Goal: Transaction & Acquisition: Purchase product/service

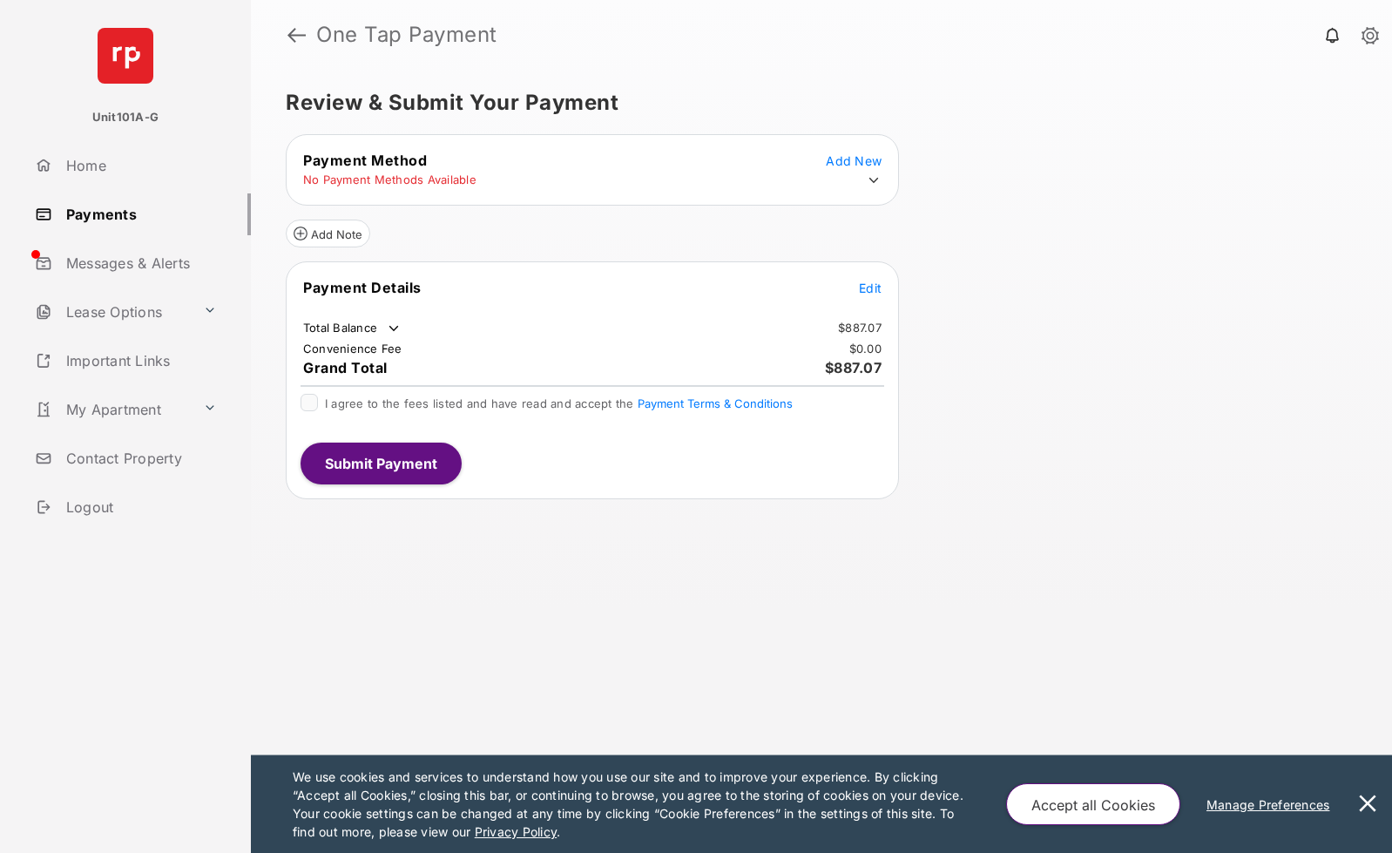
click at [1084, 794] on button "Accept all Cookies" at bounding box center [1093, 804] width 174 height 42
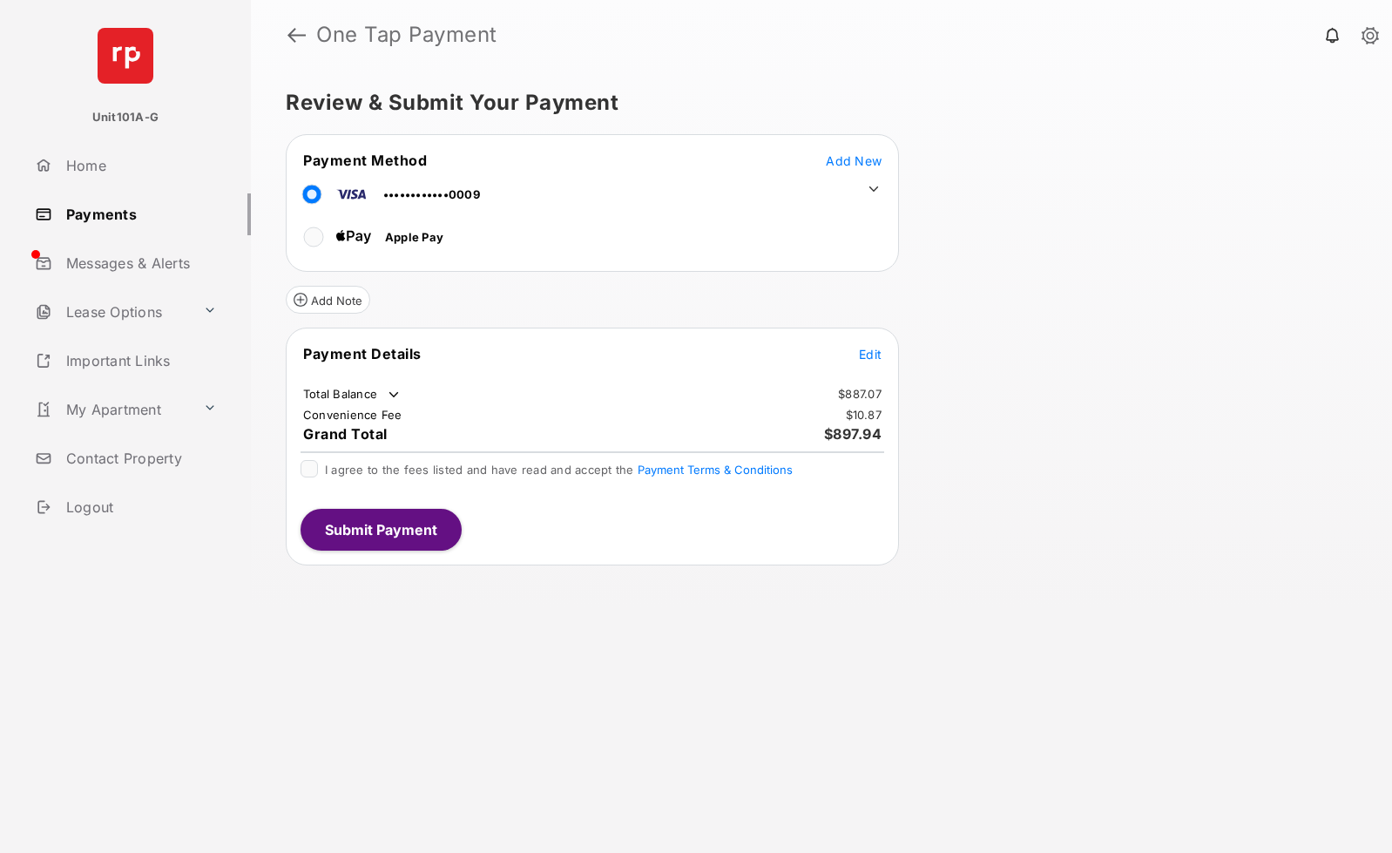
click at [878, 159] on span "Add New" at bounding box center [854, 160] width 56 height 15
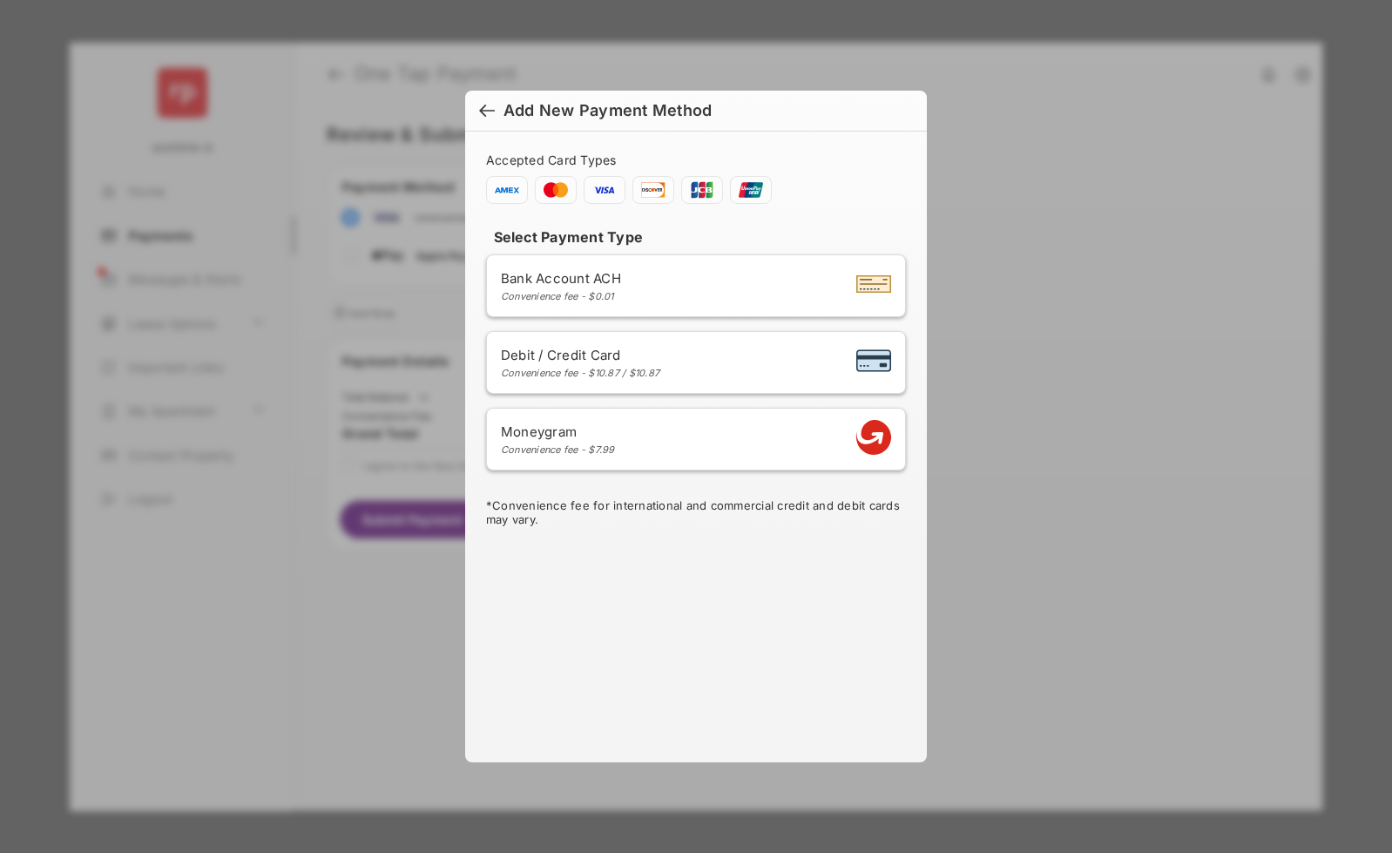
click at [593, 349] on span "Debit / Credit Card" at bounding box center [580, 355] width 159 height 17
select select "**"
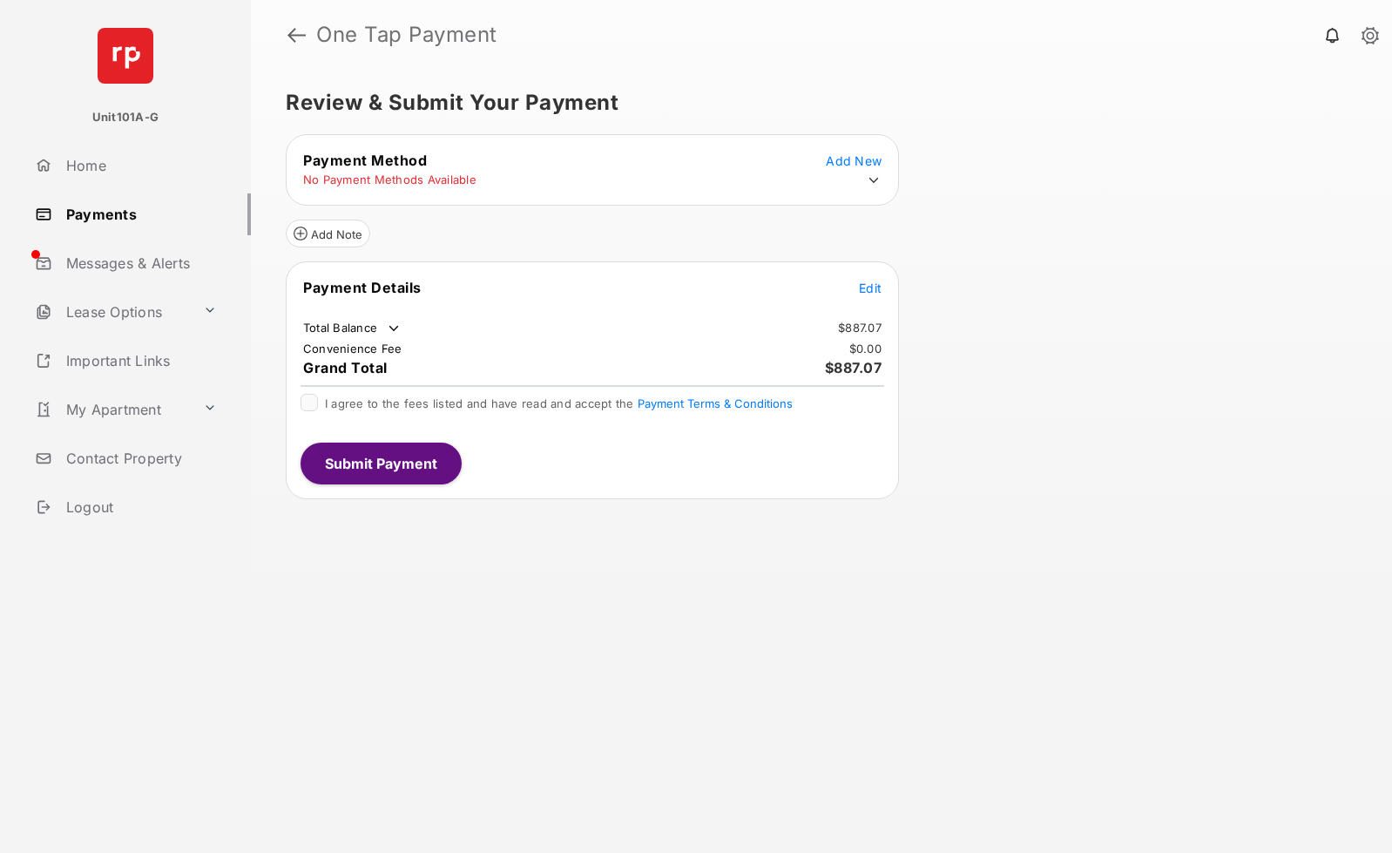
click at [874, 179] on icon at bounding box center [874, 181] width 16 height 16
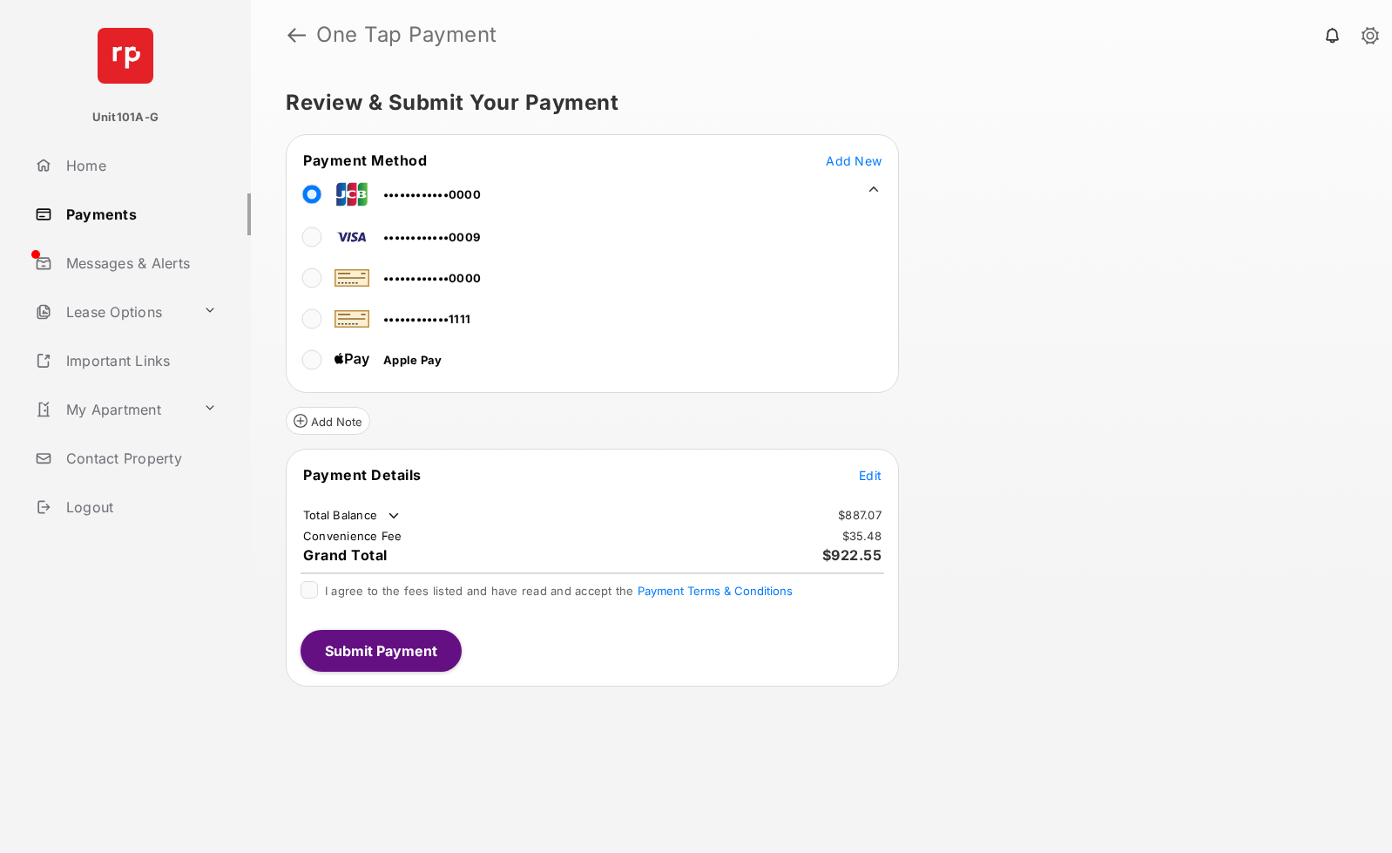
click at [1015, 310] on div "Review & Submit Your Payment Payment Method Add New ••••••••••••0000 ••••••••••…" at bounding box center [821, 461] width 1141 height 783
click at [866, 476] on span "Edit" at bounding box center [870, 475] width 23 height 15
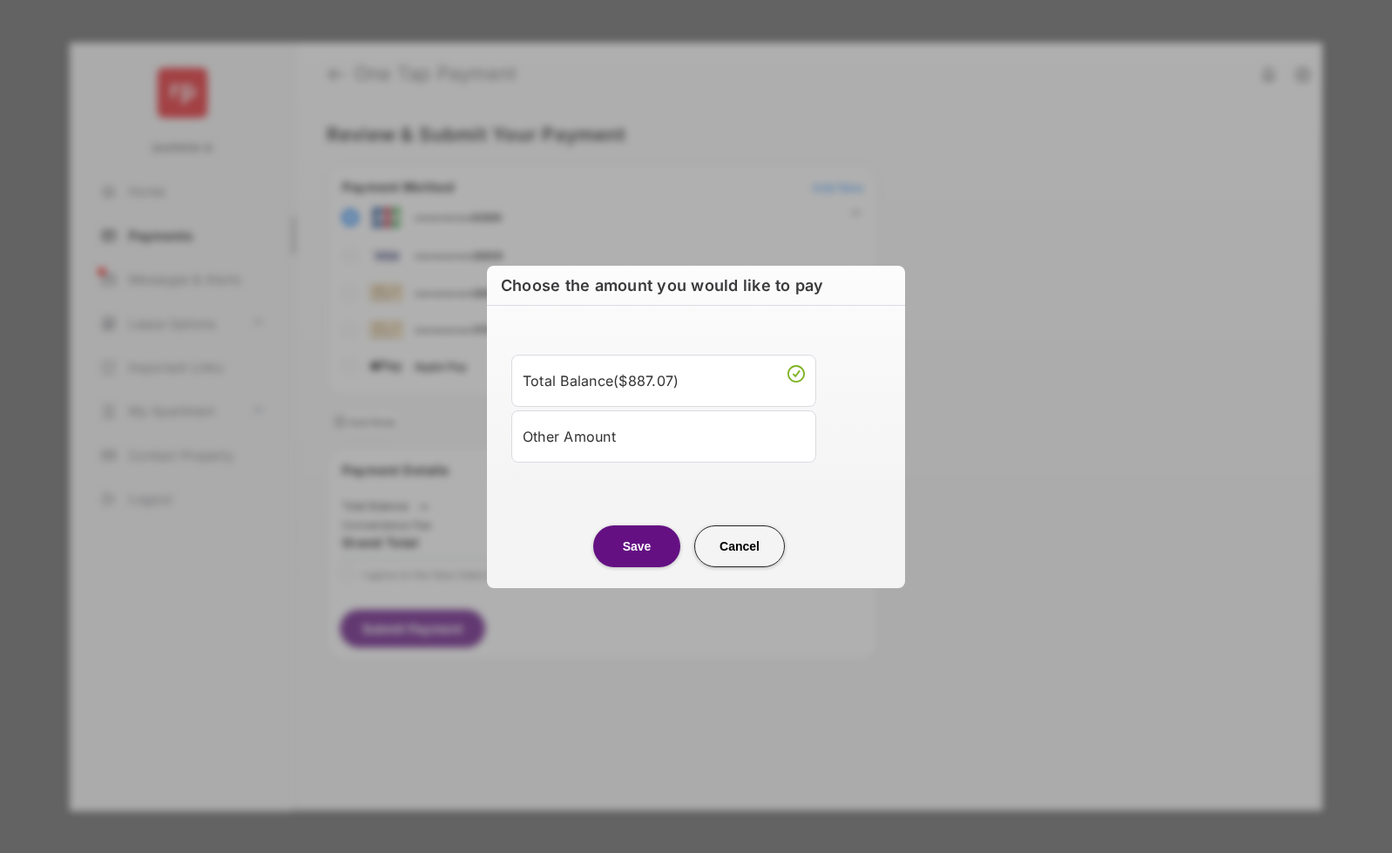
click at [627, 436] on div "Other Amount" at bounding box center [664, 437] width 282 height 30
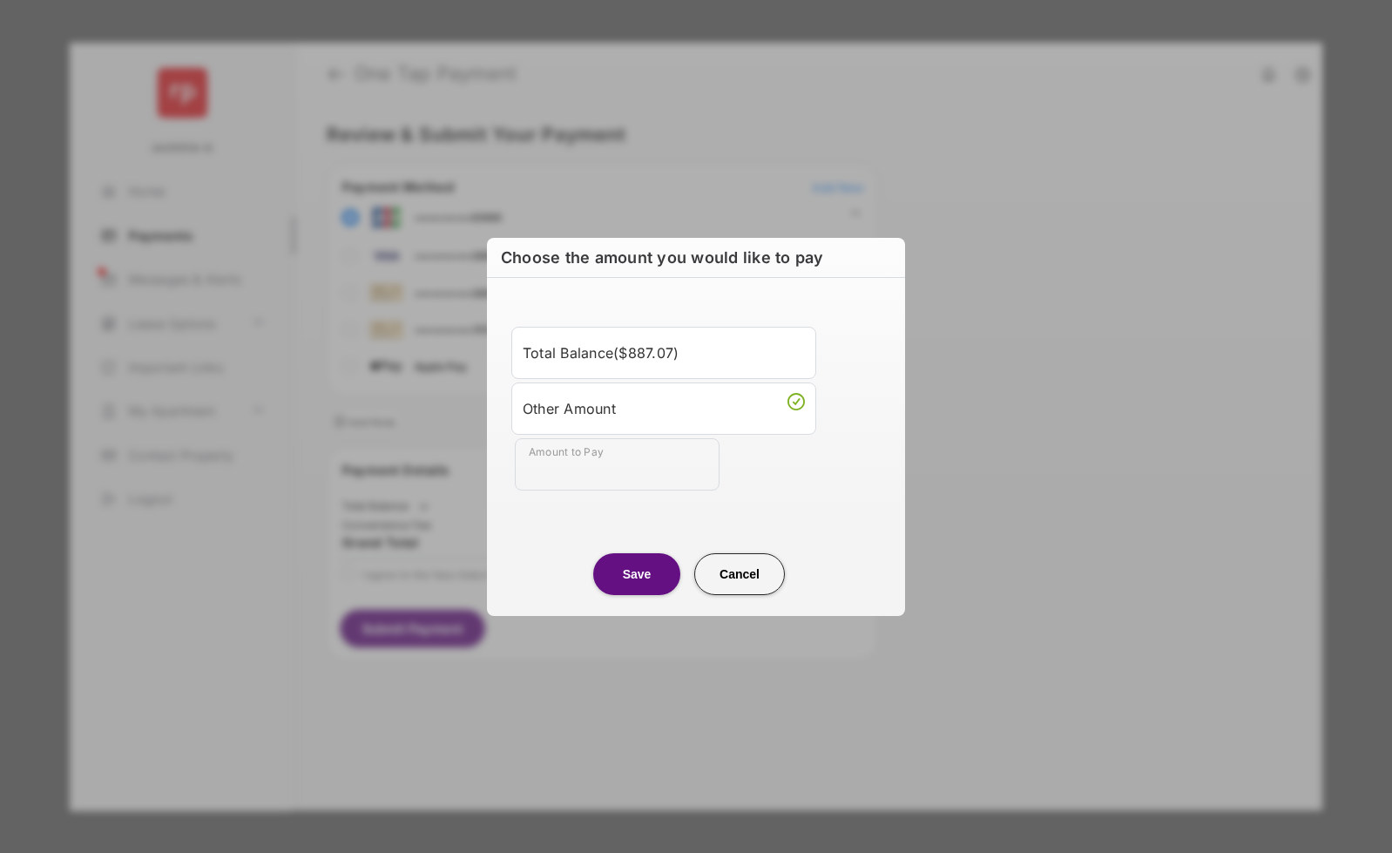
click at [593, 437] on ul "Total Balance ( $887.07 ) Other Amount Amount to Pay" at bounding box center [696, 409] width 376 height 164
click at [581, 470] on input "Amount to Pay" at bounding box center [617, 464] width 205 height 52
type input "***"
click at [666, 586] on button "Save" at bounding box center [636, 574] width 87 height 42
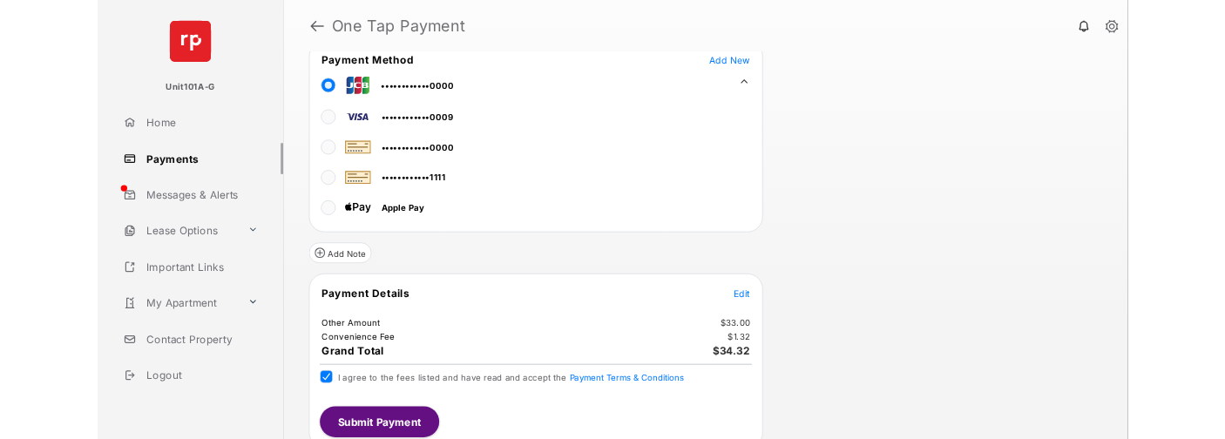
scroll to position [91, 0]
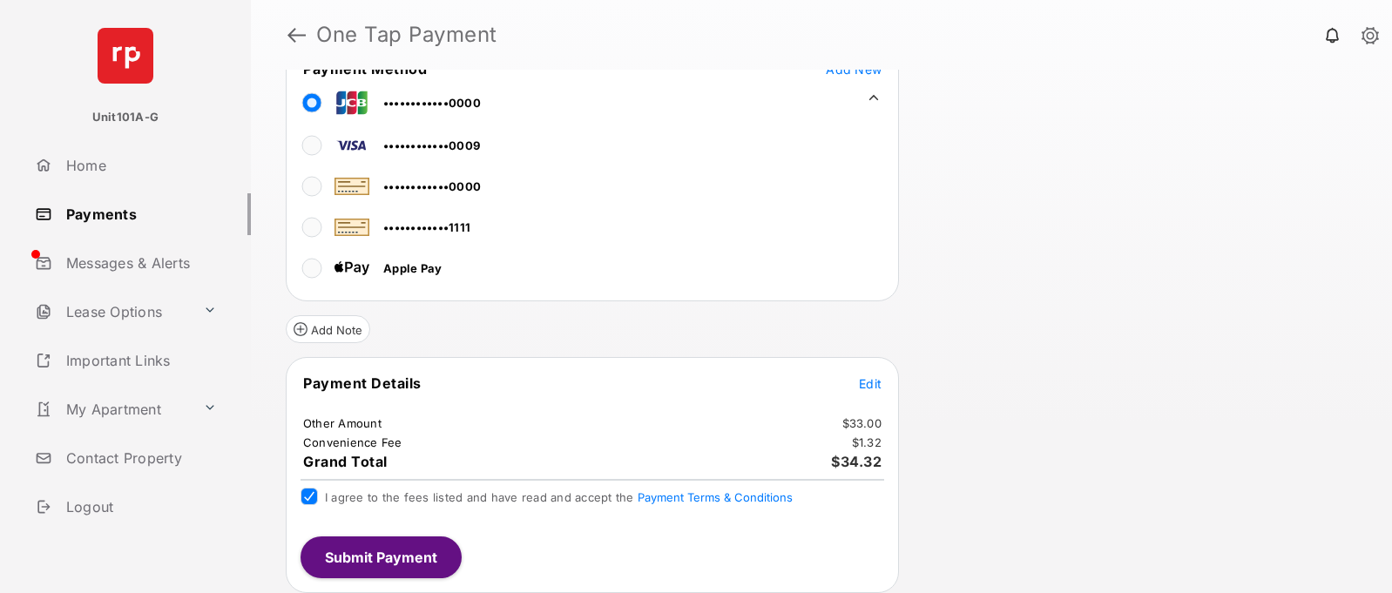
click at [382, 555] on button "Submit Payment" at bounding box center [381, 558] width 161 height 42
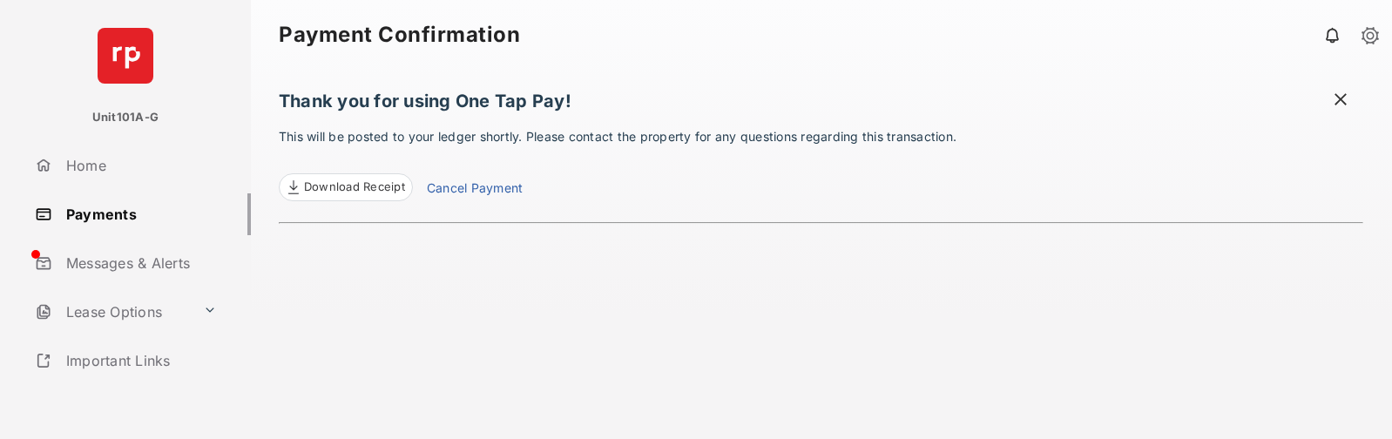
click at [506, 322] on div "Thank you for using One Tap Pay! This will be posted to your ledger shortly. Pl…" at bounding box center [821, 254] width 1085 height 369
